Goal: Find specific page/section: Find specific page/section

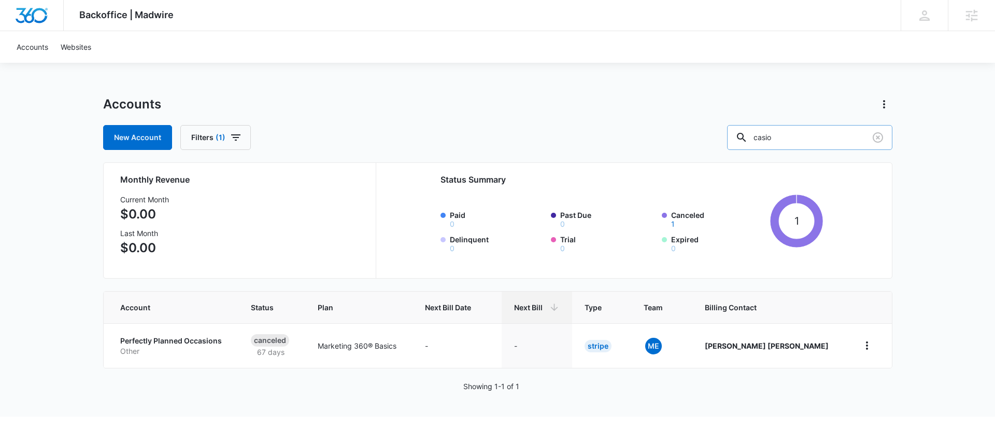
drag, startPoint x: 812, startPoint y: 135, endPoint x: 756, endPoint y: 137, distance: 55.5
click at [756, 137] on input "casio" at bounding box center [809, 137] width 165 height 25
type input "2397700540"
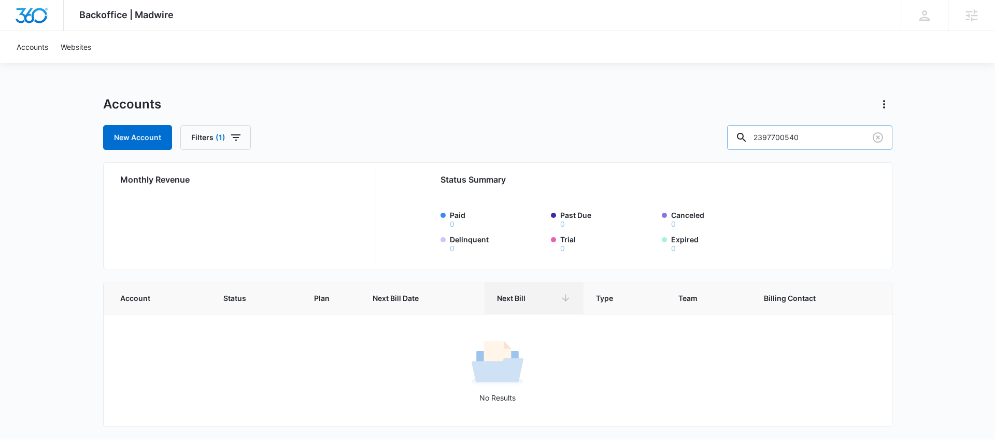
drag, startPoint x: 832, startPoint y: 137, endPoint x: 778, endPoint y: 132, distance: 53.7
click at [778, 132] on input "2397700540" at bounding box center [809, 137] width 165 height 25
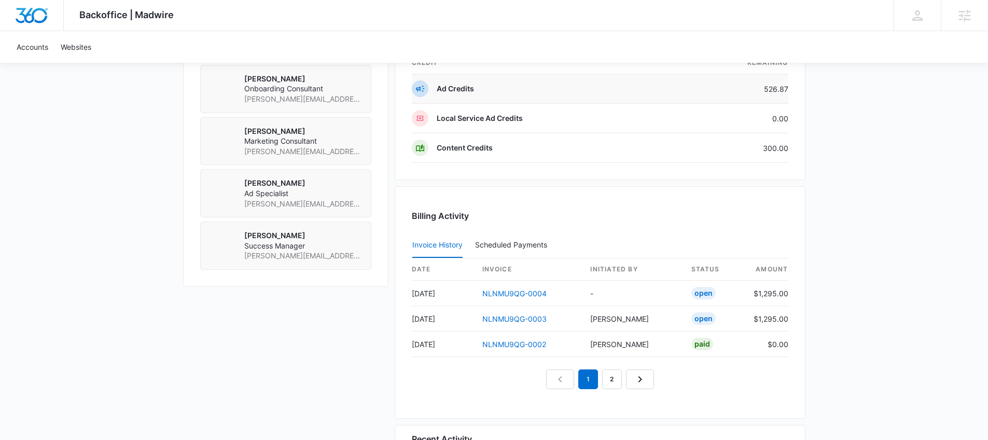
scroll to position [882, 0]
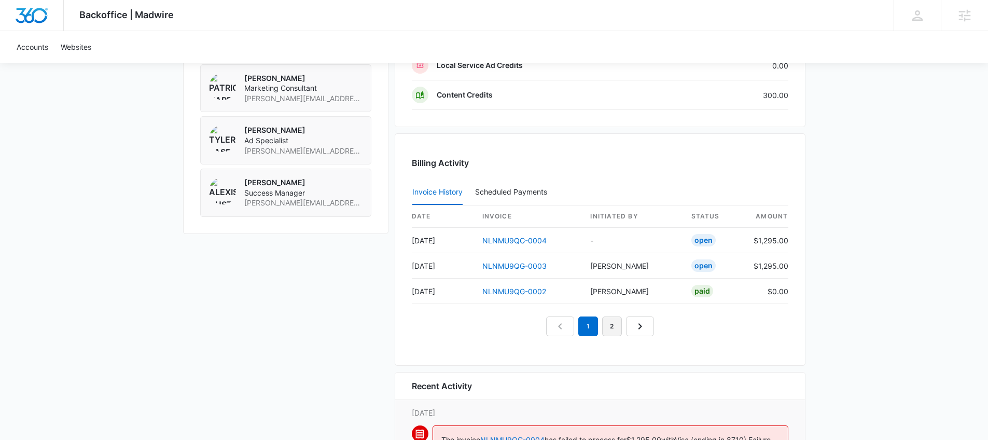
click at [609, 331] on link "2" at bounding box center [612, 326] width 20 height 20
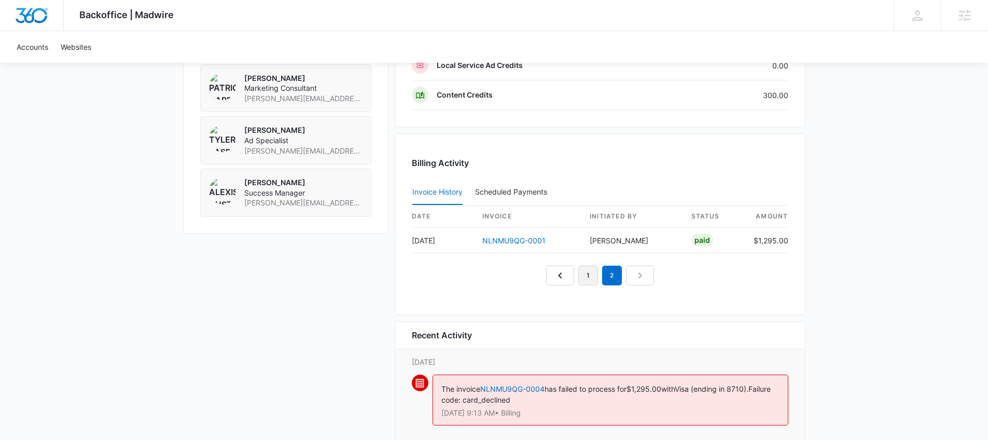
click at [586, 278] on link "1" at bounding box center [588, 275] width 20 height 20
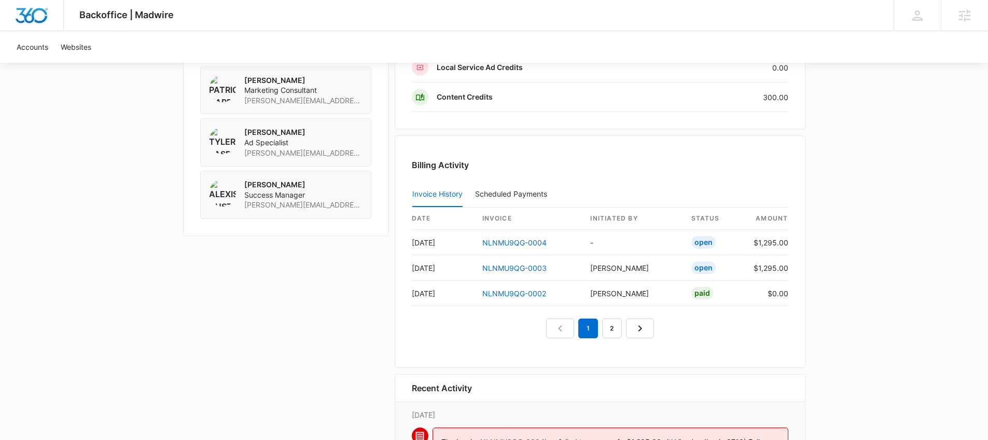
scroll to position [284, 0]
